Goal: Task Accomplishment & Management: Manage account settings

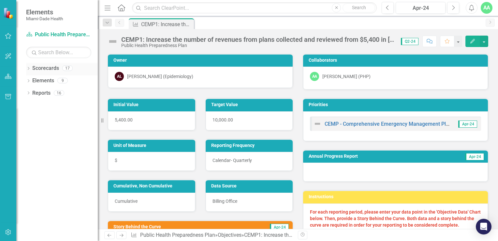
click at [29, 68] on icon "Dropdown" at bounding box center [28, 69] width 5 height 4
click at [33, 79] on icon "Dropdown" at bounding box center [31, 80] width 5 height 4
click at [39, 105] on icon "Dropdown" at bounding box center [38, 105] width 5 height 4
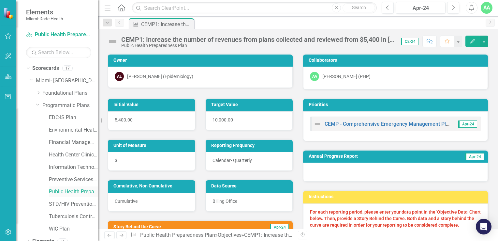
click at [71, 190] on link "Public Health Preparedness Plan" at bounding box center [73, 192] width 49 height 8
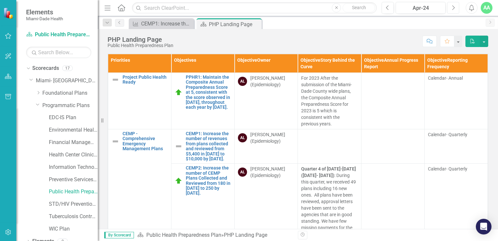
click at [455, 8] on icon "button" at bounding box center [454, 7] width 3 height 5
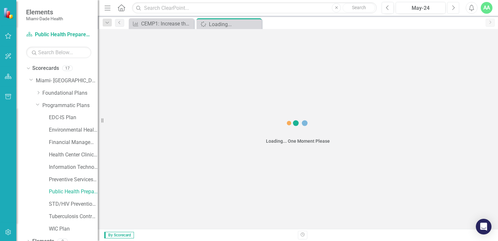
click at [455, 8] on icon "Next" at bounding box center [454, 8] width 4 height 6
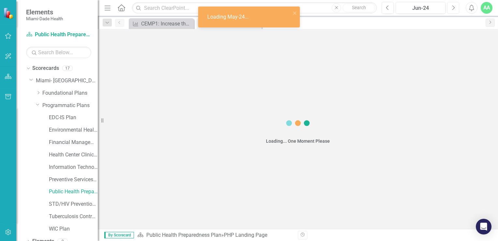
click at [455, 8] on icon "Next" at bounding box center [454, 8] width 4 height 6
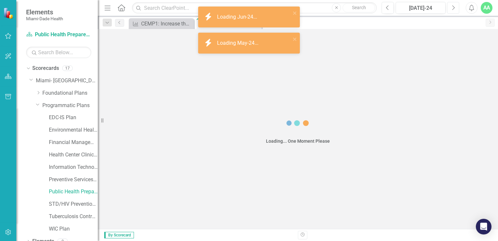
click at [455, 8] on icon "Next" at bounding box center [454, 8] width 4 height 6
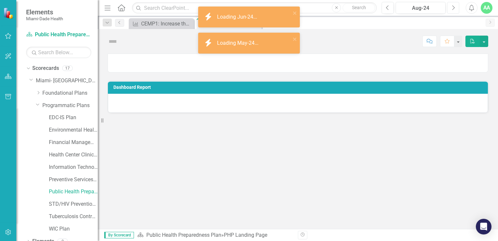
click at [455, 8] on icon "Next" at bounding box center [454, 8] width 4 height 6
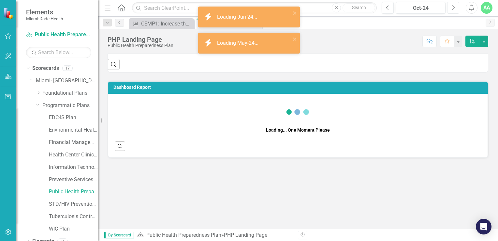
click at [455, 8] on icon "Next" at bounding box center [454, 8] width 4 height 6
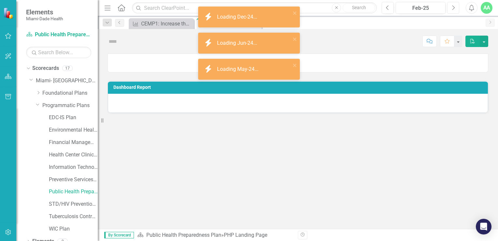
click at [455, 8] on icon "Next" at bounding box center [454, 8] width 4 height 6
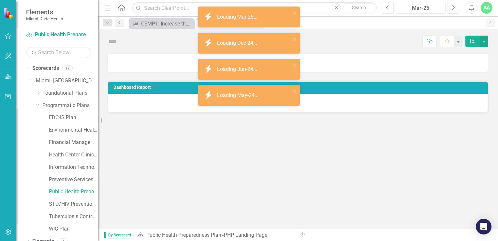
click at [455, 8] on icon "Next" at bounding box center [454, 8] width 4 height 6
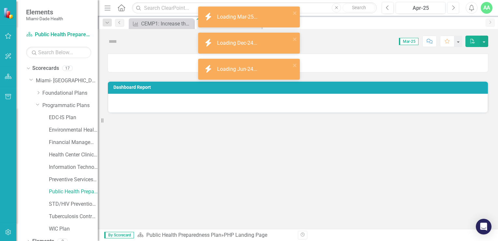
click at [455, 8] on icon "Next" at bounding box center [454, 8] width 4 height 6
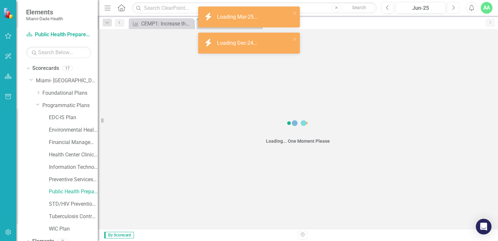
click at [455, 8] on icon "Next" at bounding box center [454, 8] width 4 height 6
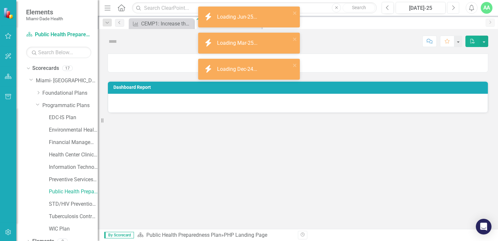
click at [455, 8] on icon "Next" at bounding box center [454, 8] width 4 height 6
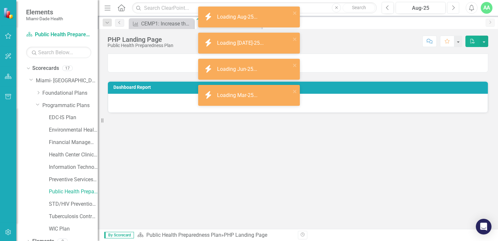
click at [455, 8] on icon "Next" at bounding box center [454, 8] width 4 height 6
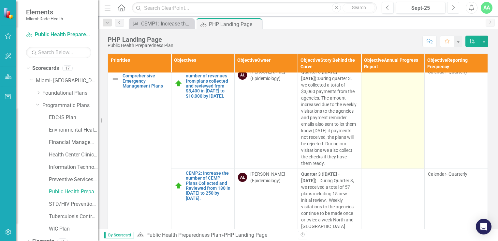
scroll to position [33, 0]
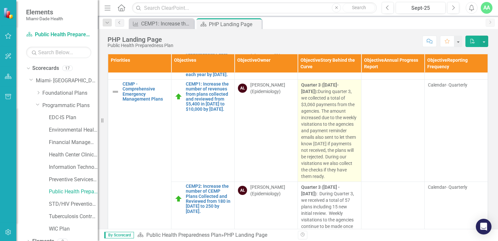
click at [319, 161] on p "Quarter 3 ([DATE]- [DATE]): During quarter 3, we collected a total of $3,060 pa…" at bounding box center [329, 131] width 56 height 98
click at [325, 136] on p "Quarter 3 ([DATE]- [DATE]): During quarter 3, we collected a total of $3,060 pa…" at bounding box center [329, 131] width 56 height 98
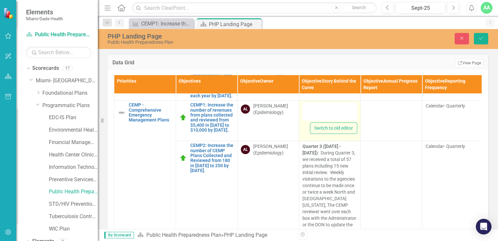
type textarea "<p><strong>Quarter 3 ([DATE]- [DATE]): </strong>During quarter 3, we collected …"
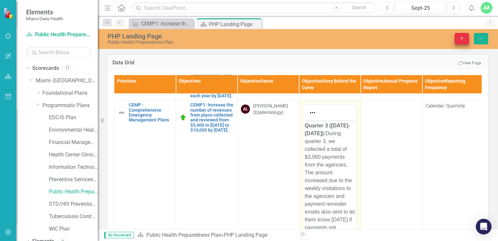
scroll to position [0, 0]
click at [462, 39] on icon "button" at bounding box center [462, 38] width 3 height 3
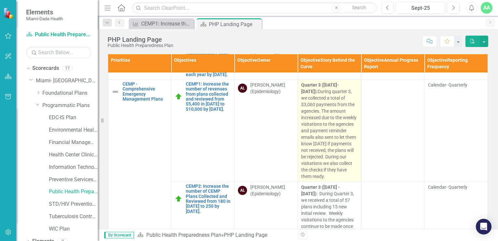
click at [323, 128] on p "Quarter 3 ([DATE]- [DATE]): During quarter 3, we collected a total of $3,060 pa…" at bounding box center [329, 131] width 56 height 98
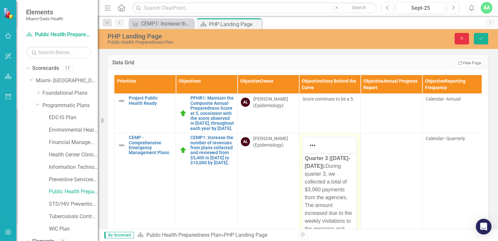
click at [462, 38] on icon "Close" at bounding box center [462, 38] width 6 height 5
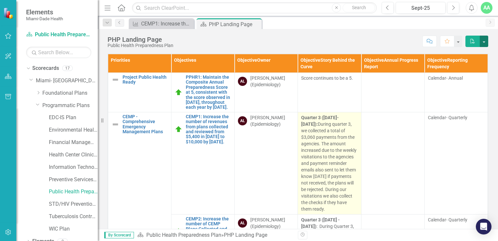
click at [485, 41] on button "button" at bounding box center [484, 41] width 8 height 11
click at [459, 44] on button "button" at bounding box center [458, 41] width 8 height 11
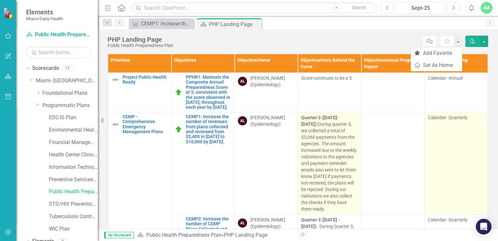
drag, startPoint x: 448, startPoint y: 183, endPoint x: 442, endPoint y: 182, distance: 6.2
click at [444, 183] on td "Calendar- Quarterly" at bounding box center [456, 163] width 63 height 102
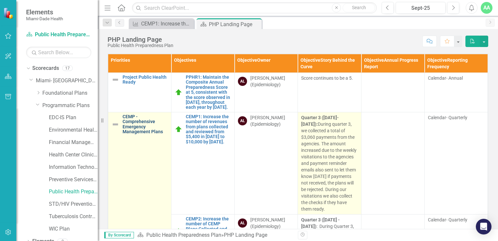
click at [143, 134] on link "CEMP - Comprehensive Emergency Management Plans" at bounding box center [145, 124] width 45 height 20
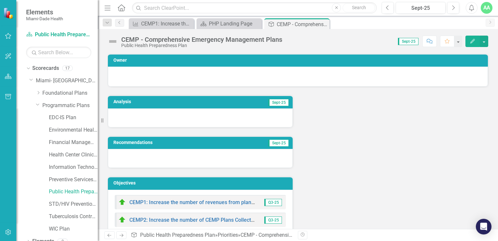
scroll to position [53, 0]
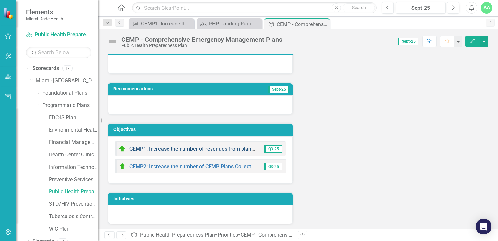
click at [227, 147] on link "CEMP1: Increase the number of revenues from plans collected and reviewed from $…" at bounding box center [270, 148] width 283 height 6
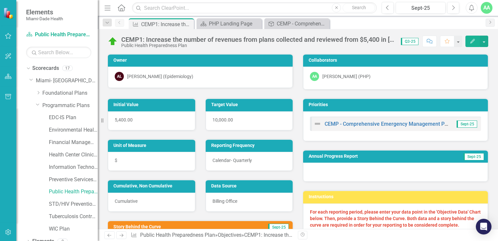
click at [472, 39] on icon "Edit" at bounding box center [473, 41] width 6 height 5
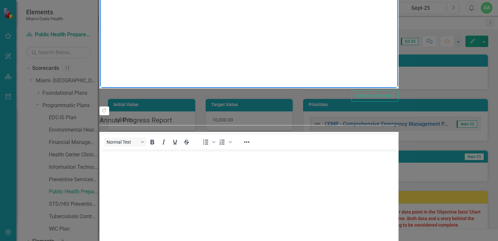
drag, startPoint x: 109, startPoint y: 78, endPoint x: 87, endPoint y: 164, distance: 88.4
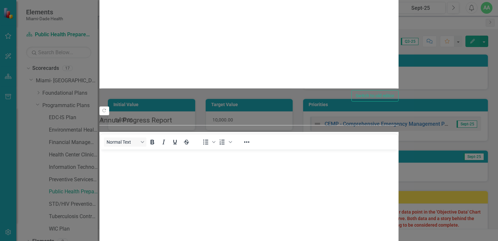
drag, startPoint x: 37, startPoint y: 51, endPoint x: 99, endPoint y: 139, distance: 108.5
drag, startPoint x: 485, startPoint y: 5, endPoint x: 481, endPoint y: 5, distance: 4.3
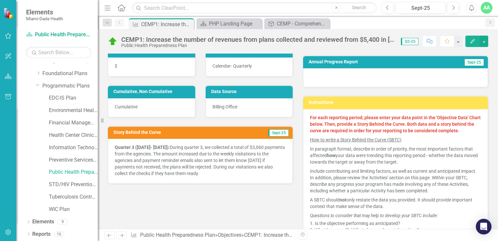
scroll to position [98, 0]
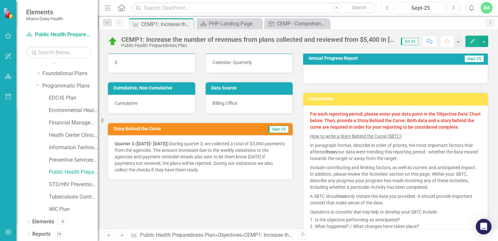
click at [387, 7] on icon "Previous" at bounding box center [388, 8] width 4 height 6
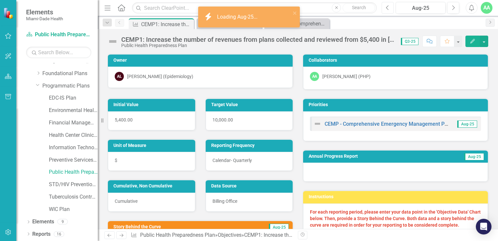
click at [387, 7] on icon "Previous" at bounding box center [388, 8] width 4 height 6
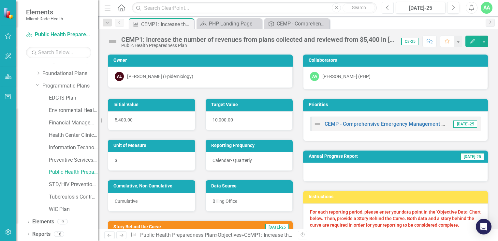
scroll to position [20, 0]
